Goal: Information Seeking & Learning: Understand process/instructions

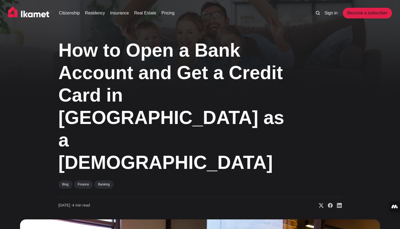
scroll to position [973, 0]
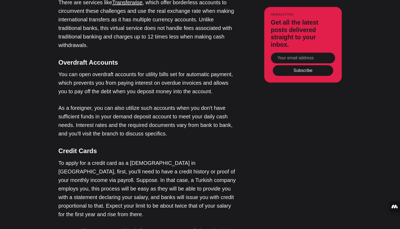
click at [158, 159] on p "To apply for a credit card as a [DEMOGRAPHIC_DATA] in [GEOGRAPHIC_DATA], first,…" at bounding box center [148, 189] width 179 height 60
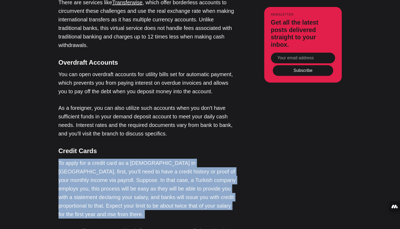
click at [158, 159] on p "To apply for a credit card as a [DEMOGRAPHIC_DATA] in [GEOGRAPHIC_DATA], first,…" at bounding box center [148, 189] width 179 height 60
click at [162, 159] on p "To apply for a credit card as a [DEMOGRAPHIC_DATA] in [GEOGRAPHIC_DATA], first,…" at bounding box center [148, 189] width 179 height 60
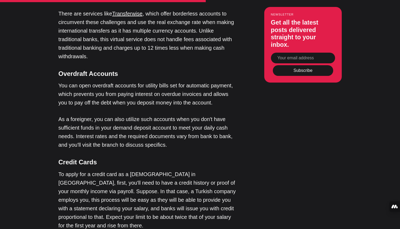
scroll to position [954, 0]
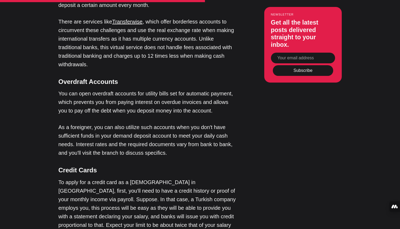
click at [123, 178] on p "To apply for a credit card as a [DEMOGRAPHIC_DATA] in [GEOGRAPHIC_DATA], first,…" at bounding box center [148, 208] width 179 height 60
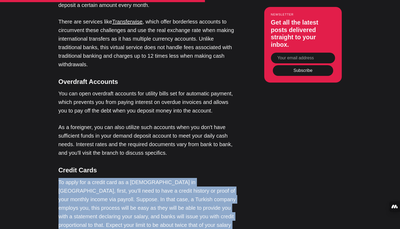
click at [123, 178] on p "To apply for a credit card as a [DEMOGRAPHIC_DATA] in [GEOGRAPHIC_DATA], first,…" at bounding box center [148, 208] width 179 height 60
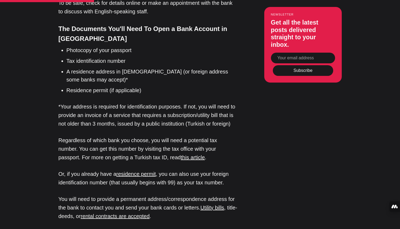
scroll to position [596, 0]
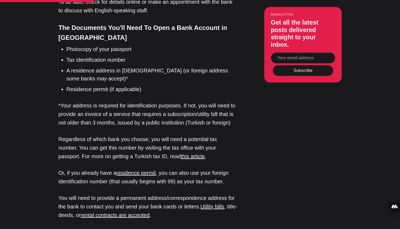
click at [96, 135] on p "Regardless of which bank you choose, you will need a potential tax number. You …" at bounding box center [148, 148] width 179 height 26
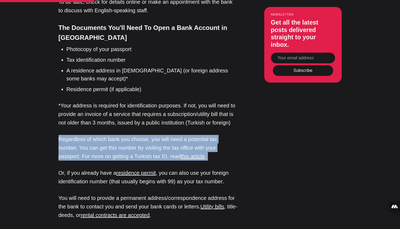
click at [96, 135] on p "Regardless of which bank you choose, you will need a potential tax number. You …" at bounding box center [148, 148] width 179 height 26
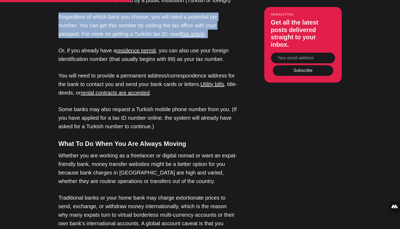
scroll to position [722, 0]
